Goal: Transaction & Acquisition: Purchase product/service

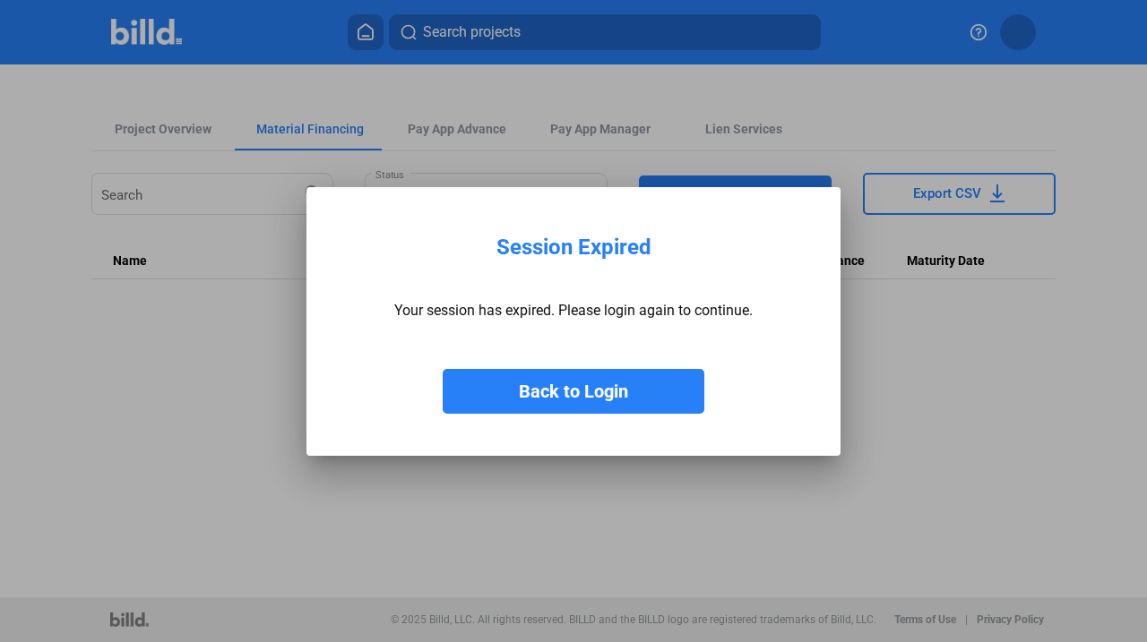
click at [573, 414] on mat-dialog-container "Session Expired Your session has expired. Please login again to continue. Back …" at bounding box center [573, 321] width 534 height 269
click at [574, 401] on button "Back to Login" at bounding box center [574, 391] width 262 height 45
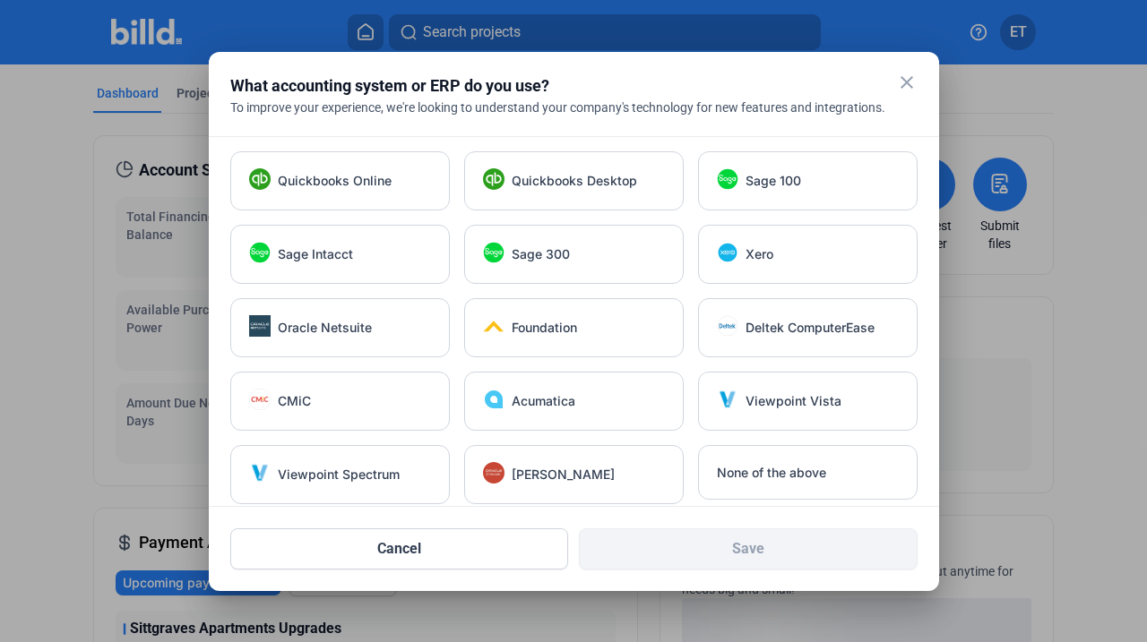
click at [906, 82] on mat-icon "close" at bounding box center [907, 83] width 22 height 22
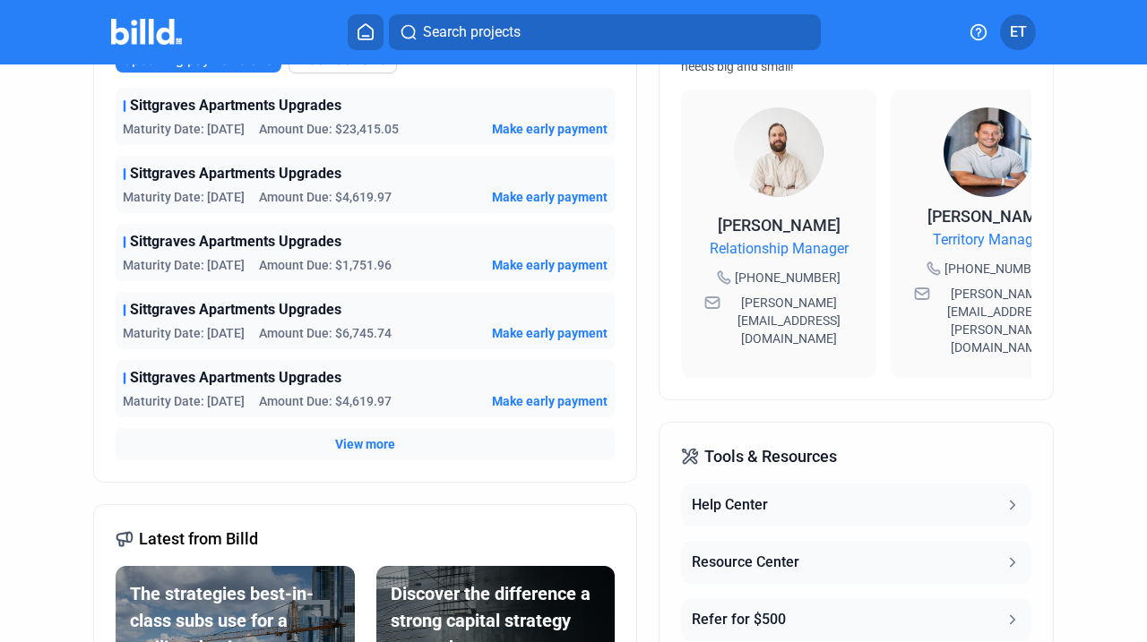
scroll to position [411, 0]
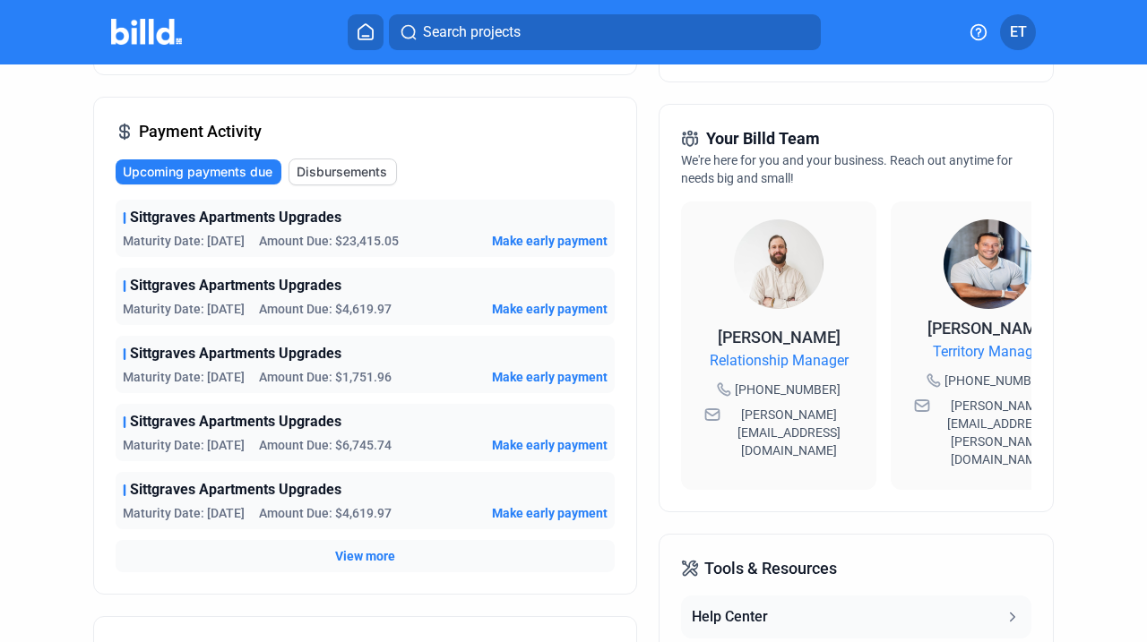
click at [521, 311] on span "Make early payment" at bounding box center [550, 309] width 116 height 18
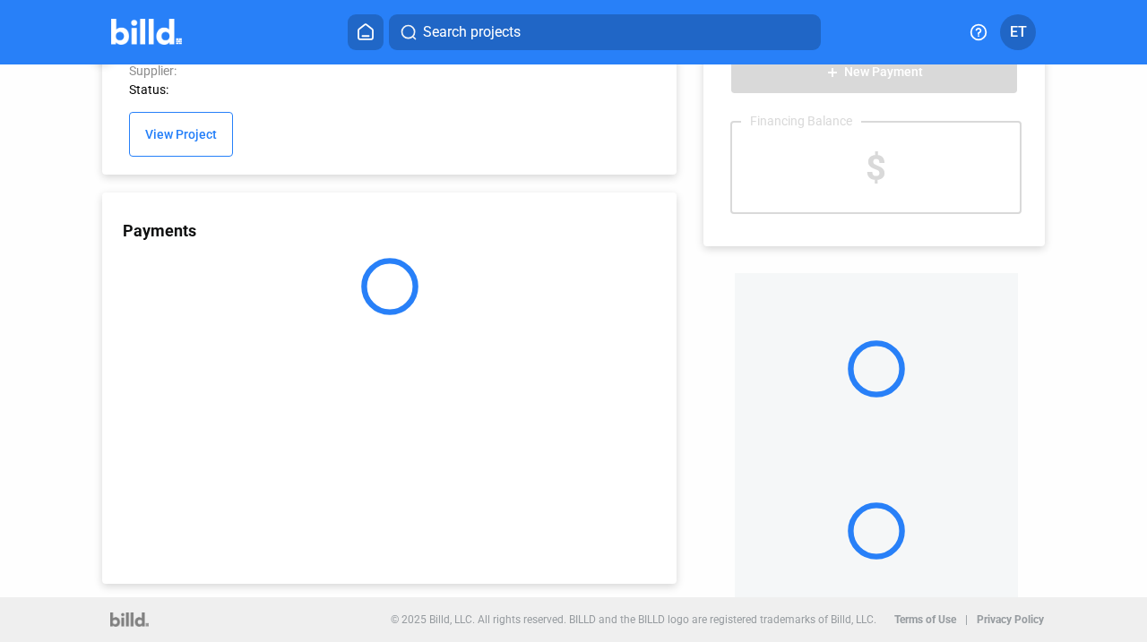
scroll to position [60, 0]
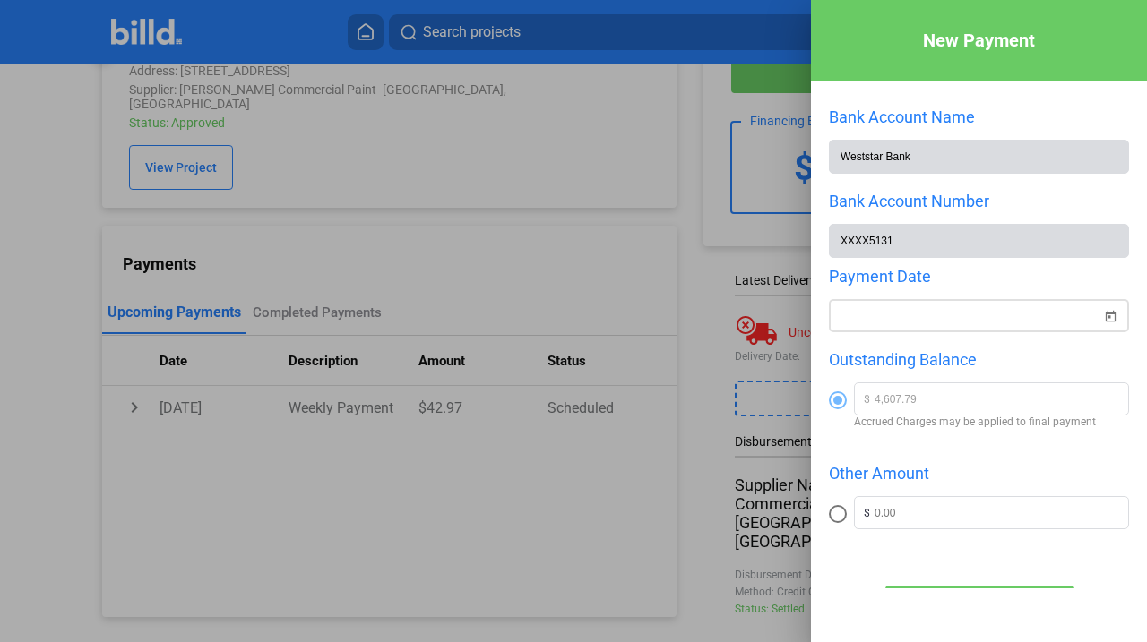
click at [1096, 314] on span "Open calendar" at bounding box center [1110, 305] width 43 height 43
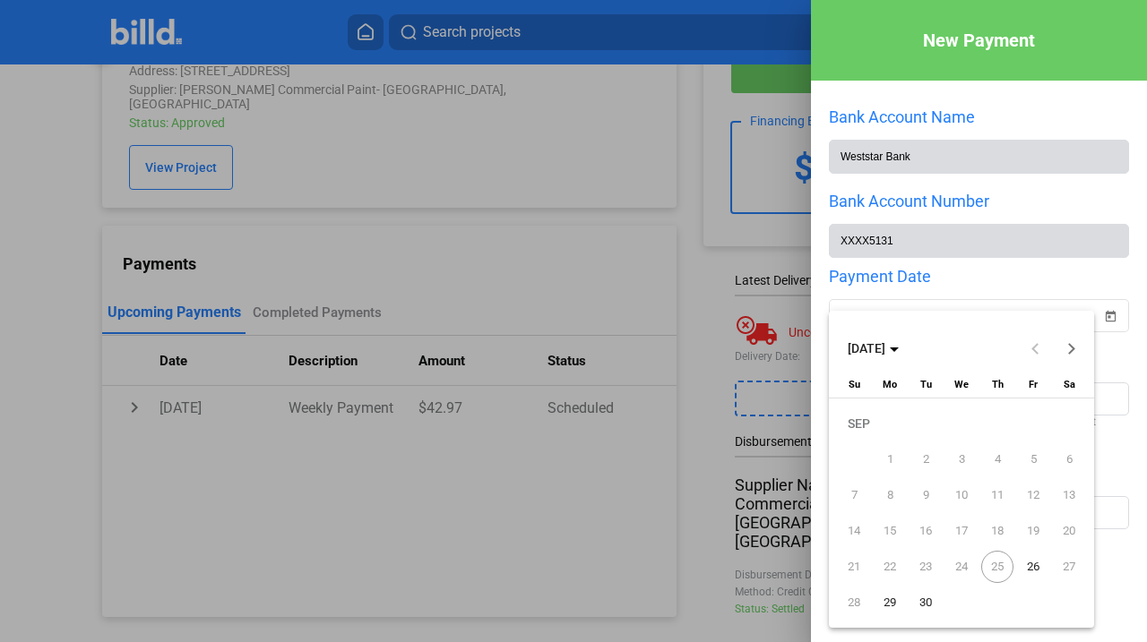
click at [998, 569] on span "25" at bounding box center [997, 567] width 32 height 32
click at [1030, 567] on span "26" at bounding box center [1033, 567] width 32 height 32
type input "[DATE]"
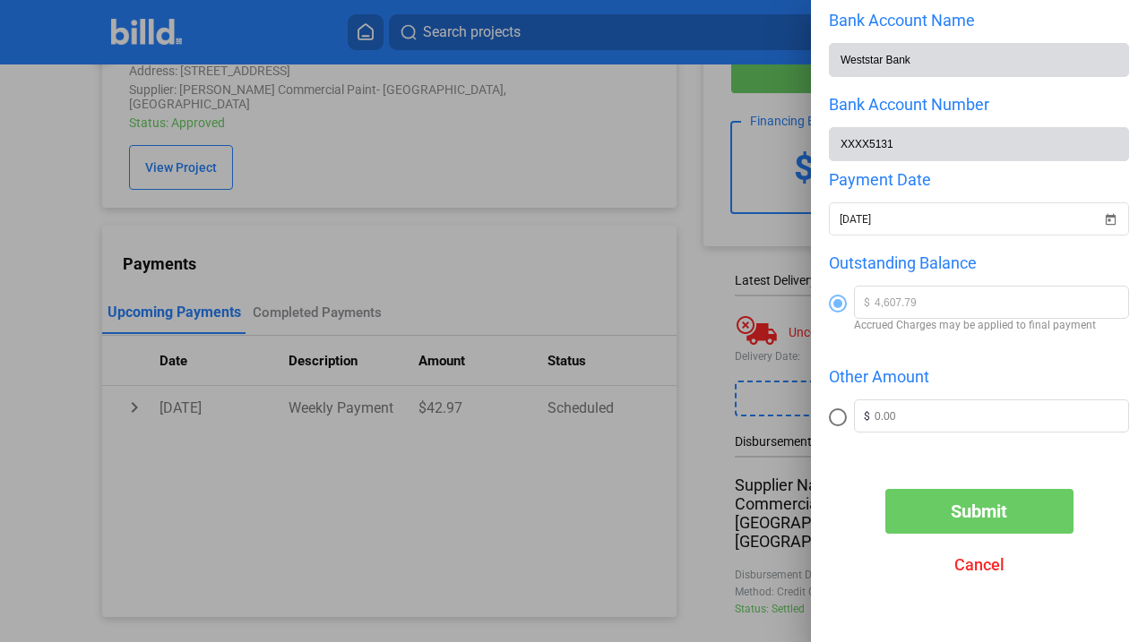
scroll to position [97, 0]
click at [975, 520] on span "Submit" at bounding box center [979, 512] width 56 height 22
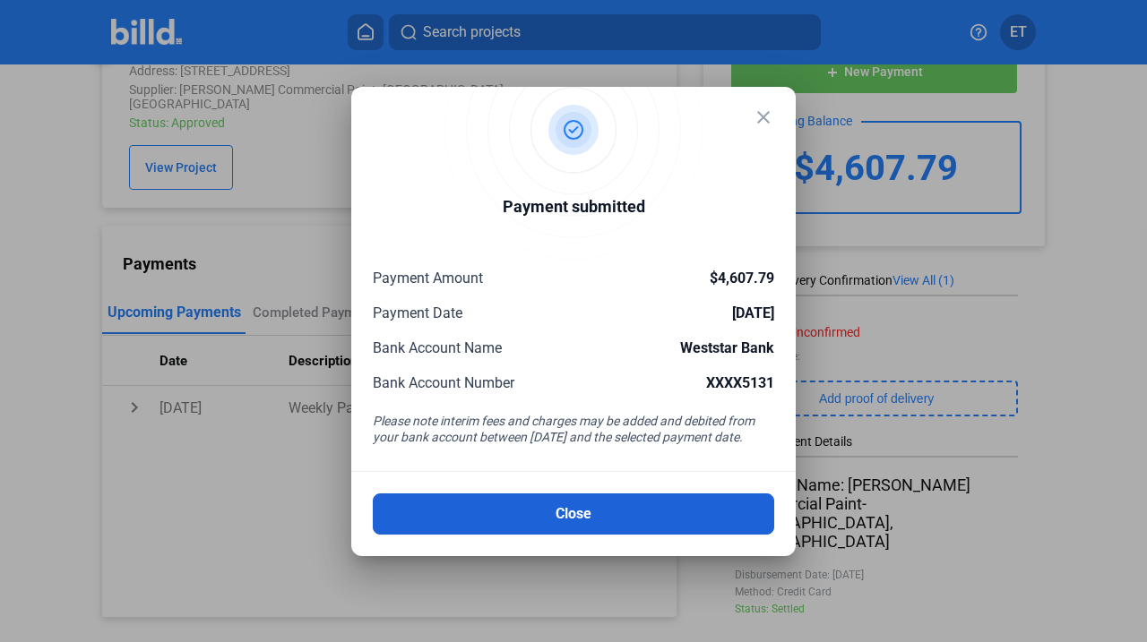
click at [602, 516] on button "Close" at bounding box center [573, 514] width 401 height 41
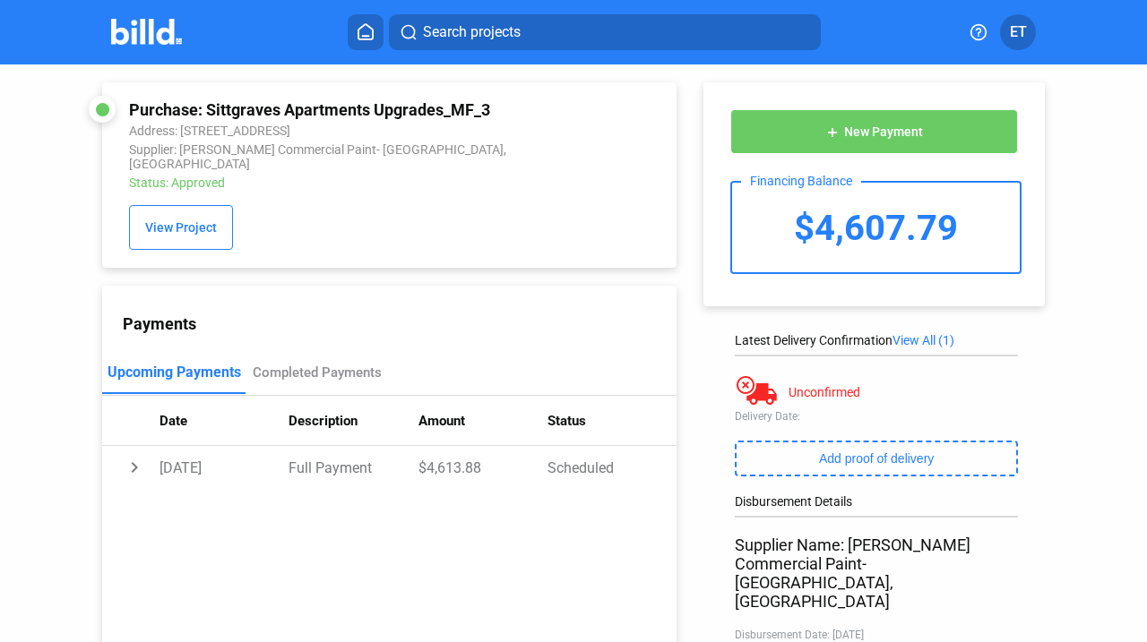
click at [366, 34] on icon at bounding box center [366, 31] width 18 height 17
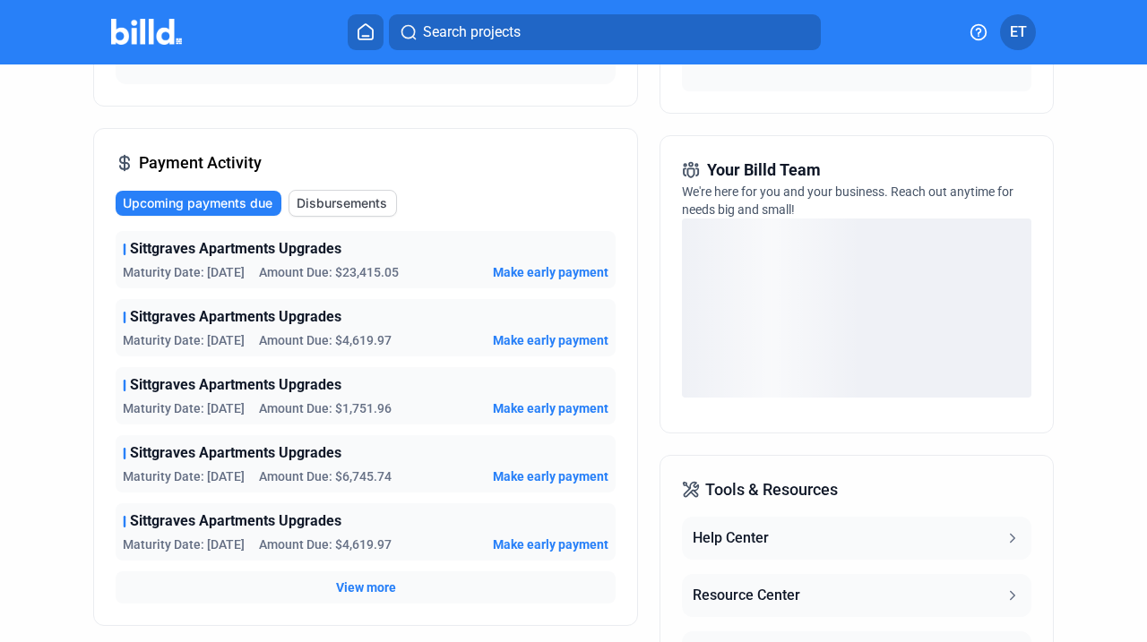
scroll to position [383, 0]
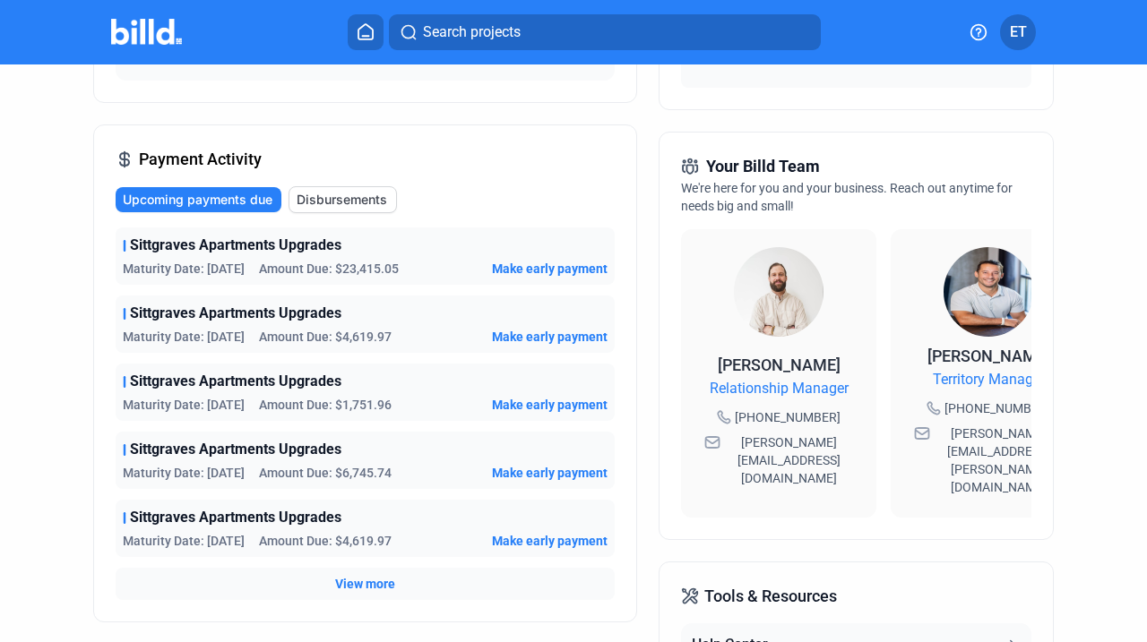
click at [510, 263] on span "Make early payment" at bounding box center [550, 269] width 116 height 18
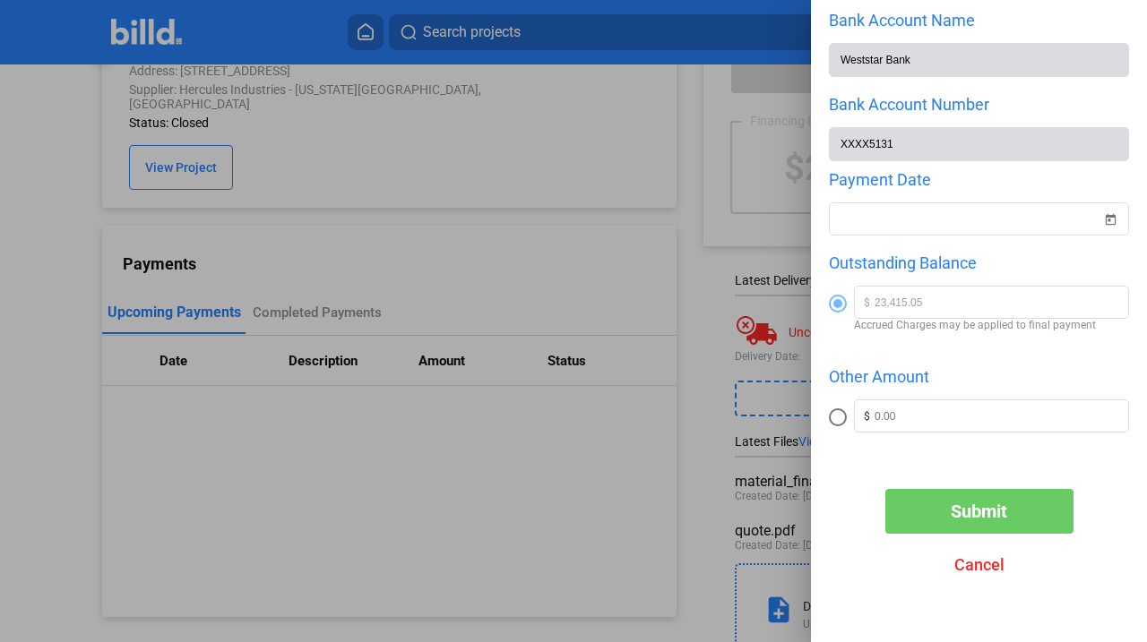
scroll to position [97, 0]
click at [1097, 216] on span "Open calendar" at bounding box center [1110, 208] width 43 height 43
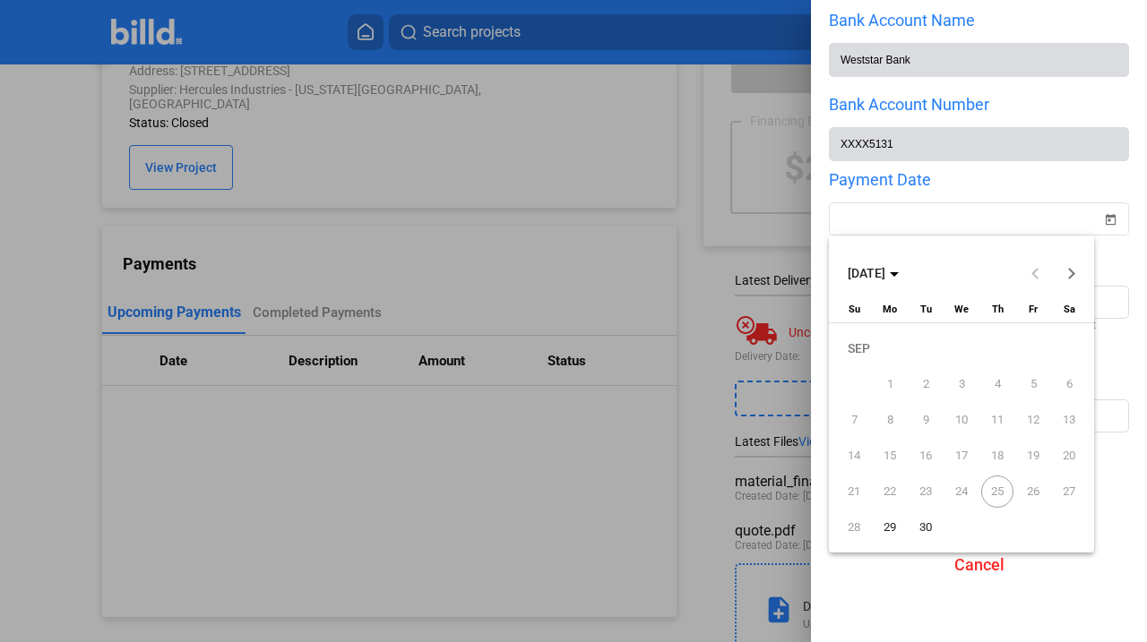
click at [1029, 498] on span "26" at bounding box center [1033, 492] width 32 height 32
click at [884, 528] on span "29" at bounding box center [890, 528] width 32 height 32
type input "[DATE]"
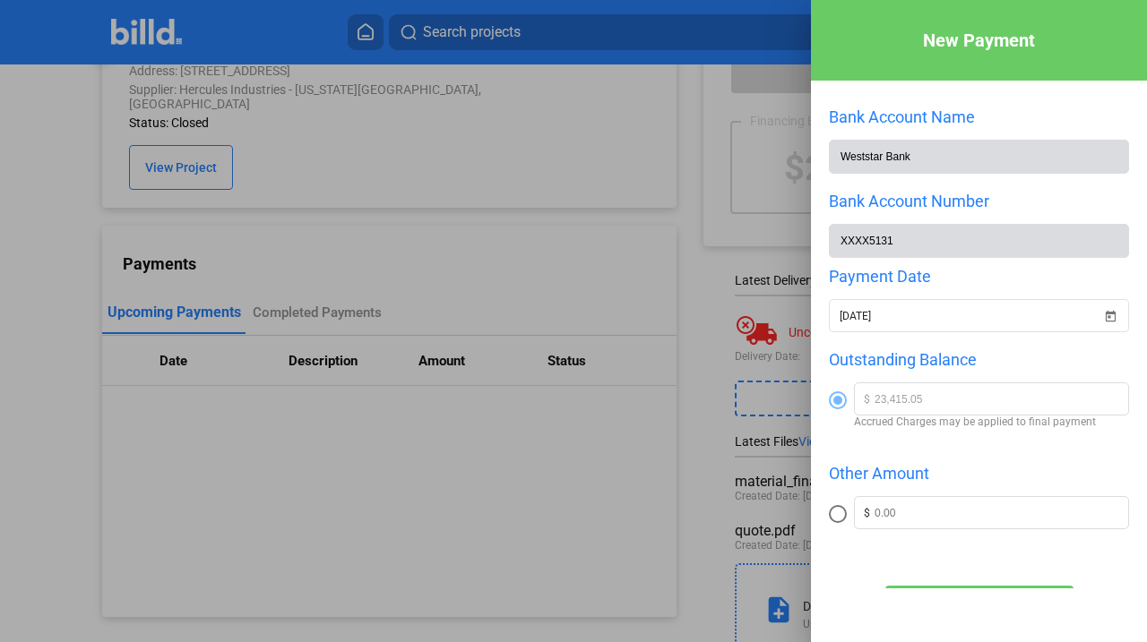
scroll to position [0, 0]
click at [681, 231] on div at bounding box center [573, 321] width 1147 height 642
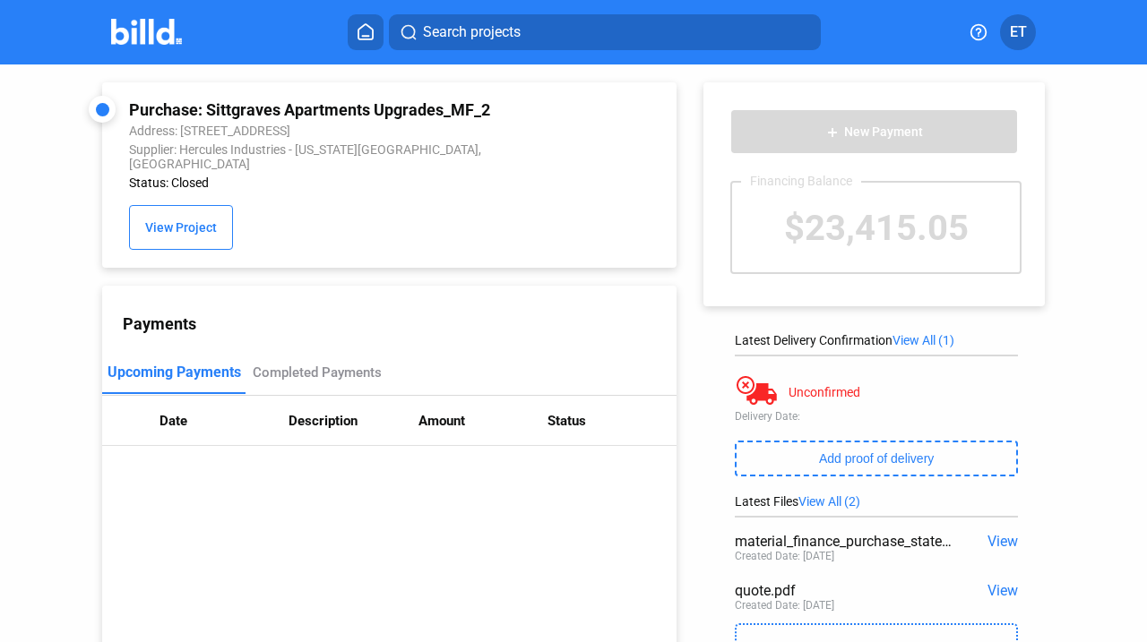
click at [855, 228] on div "$23,415.05" at bounding box center [876, 228] width 288 height 90
click at [923, 340] on span "View All (1)" at bounding box center [923, 340] width 62 height 14
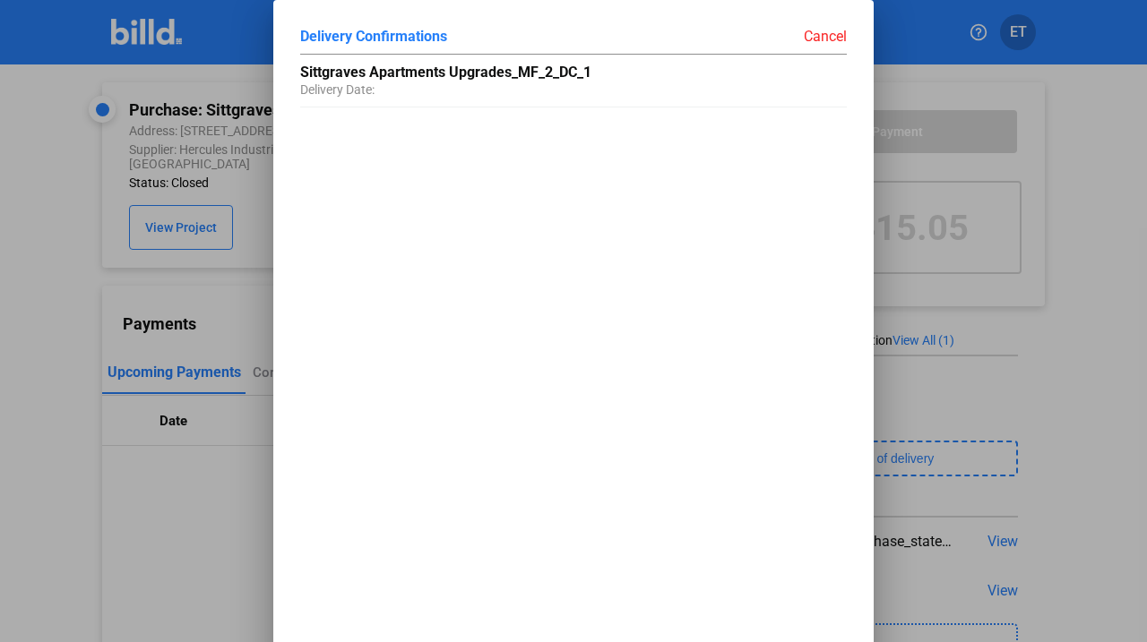
click at [825, 38] on div "Cancel" at bounding box center [709, 36] width 273 height 18
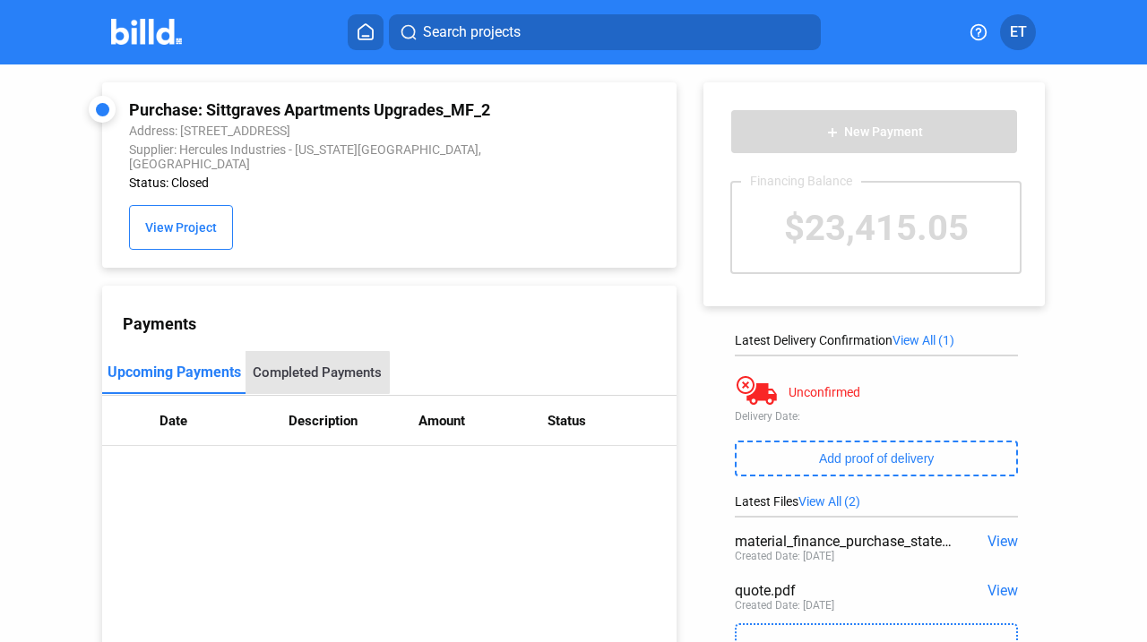
click at [314, 365] on div "Completed Payments" at bounding box center [317, 373] width 129 height 16
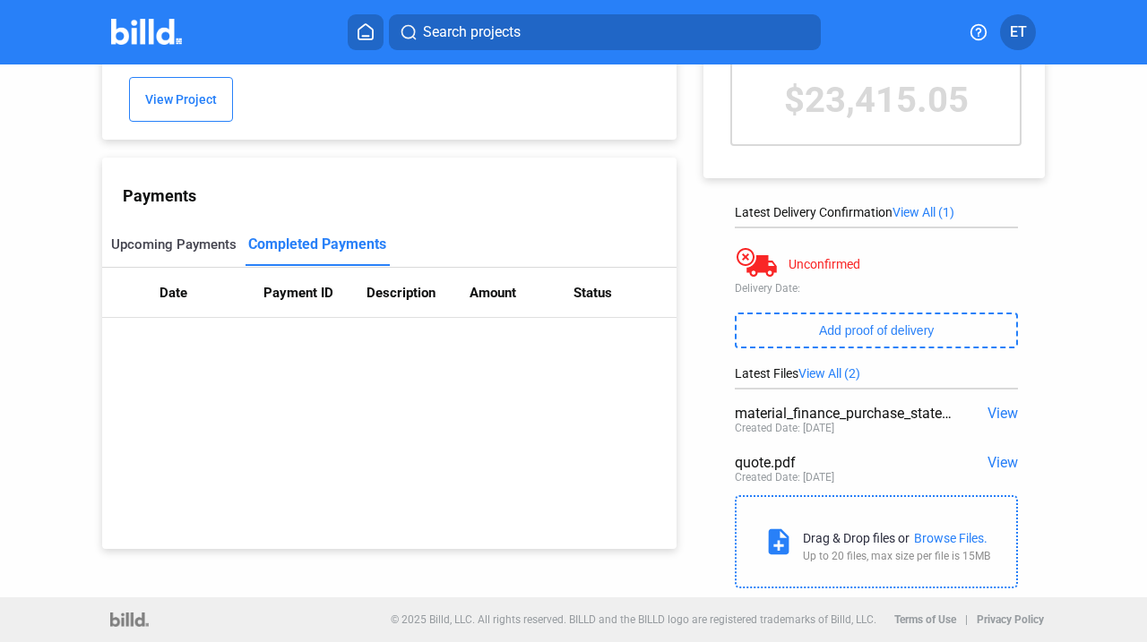
click at [194, 237] on div "Upcoming Payments" at bounding box center [173, 245] width 125 height 16
